Goal: Transaction & Acquisition: Obtain resource

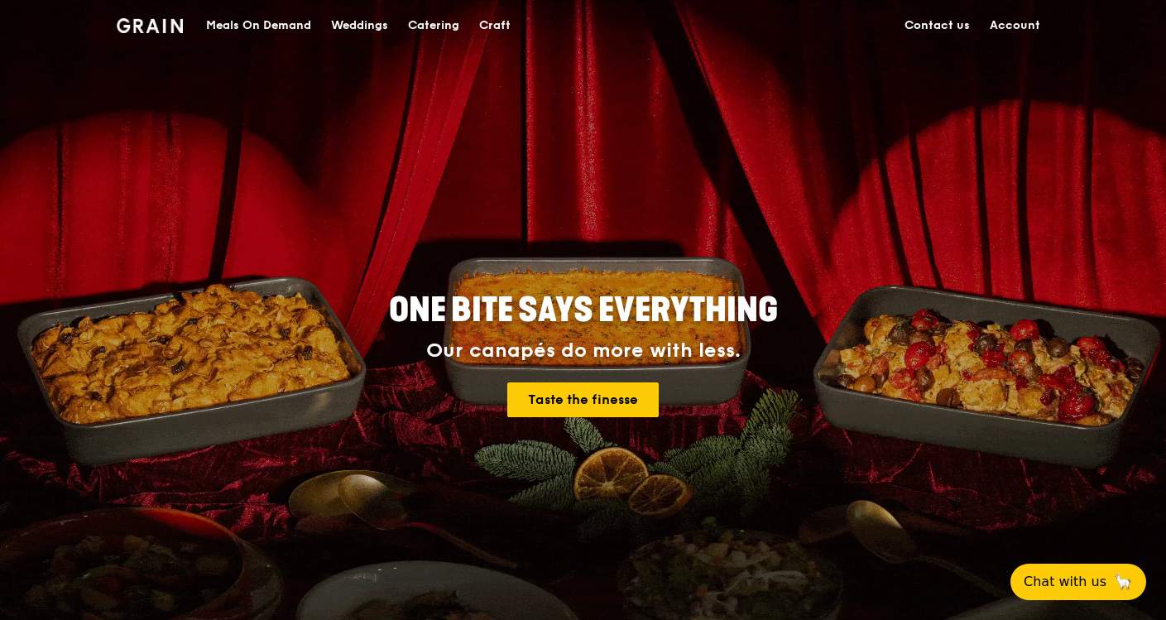
click at [261, 21] on div "Meals On Demand" at bounding box center [258, 26] width 105 height 50
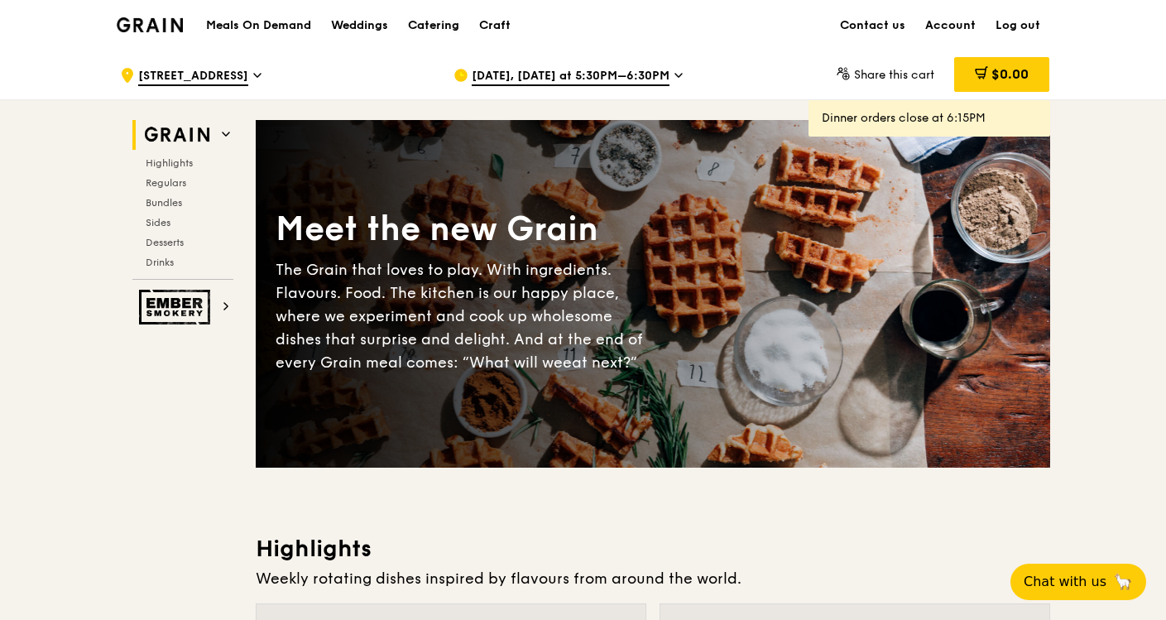
click at [435, 23] on div "Catering" at bounding box center [433, 26] width 51 height 50
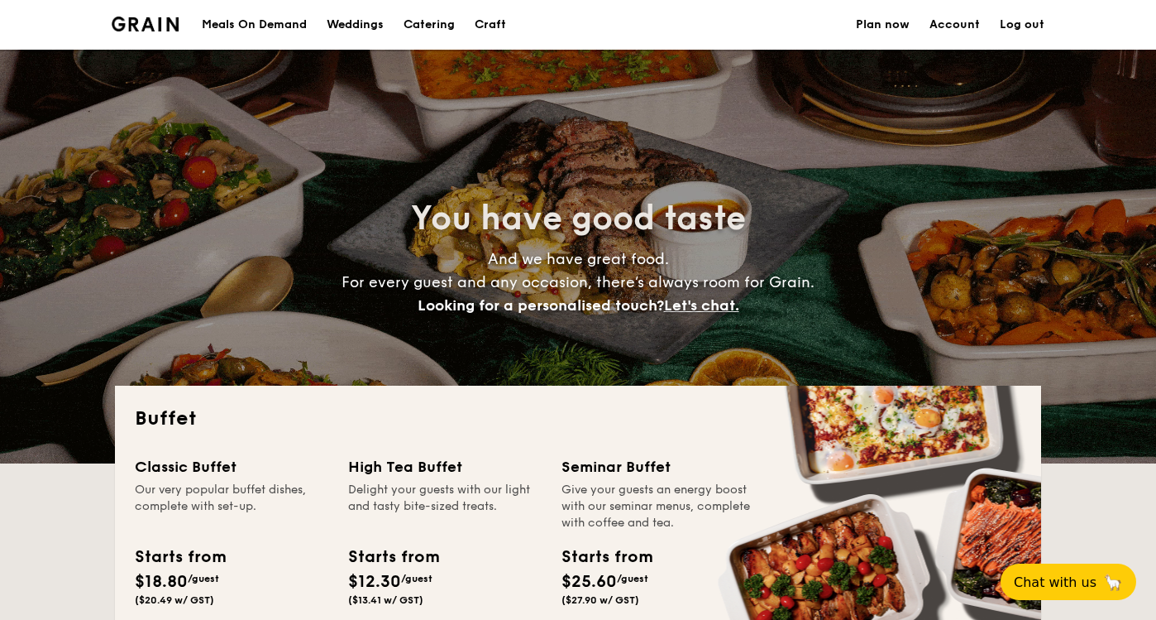
select select
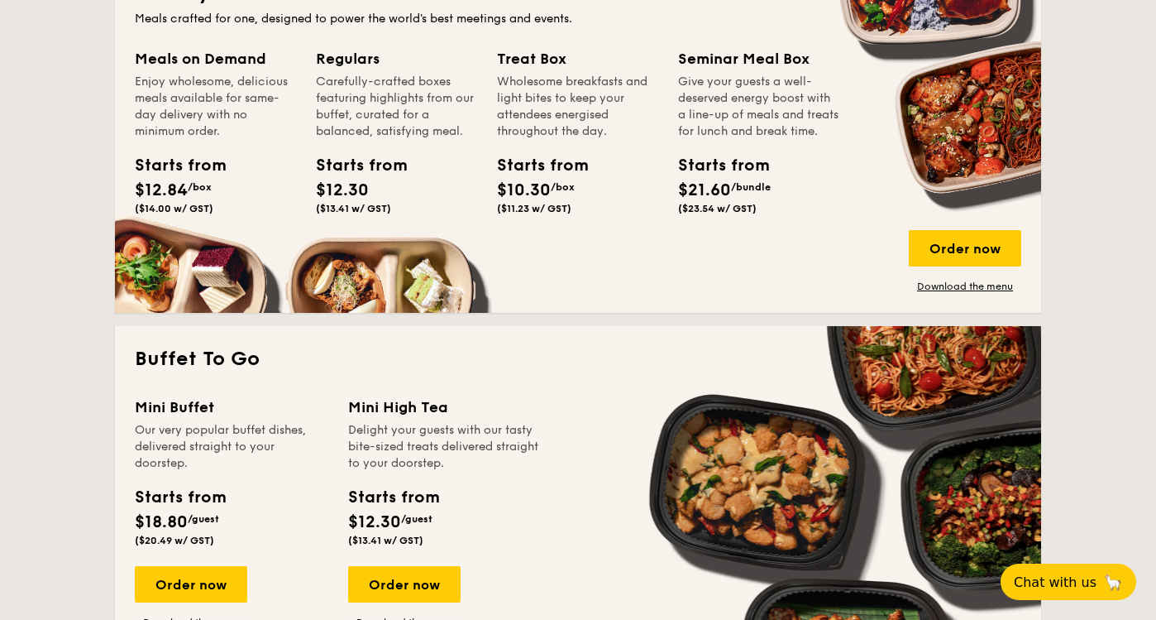
scroll to position [736, 0]
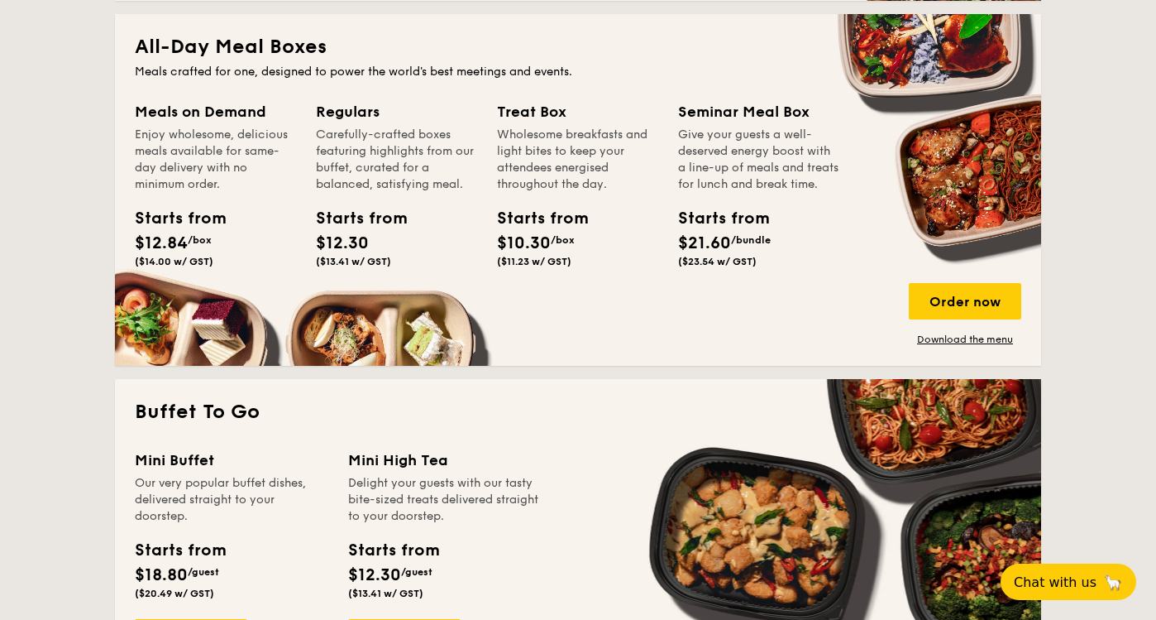
click at [221, 154] on div "Enjoy wholesome, delicious meals available for same-day delivery with no minimu…" at bounding box center [215, 160] width 161 height 66
click at [233, 106] on div "Meals on Demand" at bounding box center [215, 111] width 161 height 23
click at [961, 337] on link "Download the menu" at bounding box center [965, 339] width 112 height 13
